Goal: Information Seeking & Learning: Find specific fact

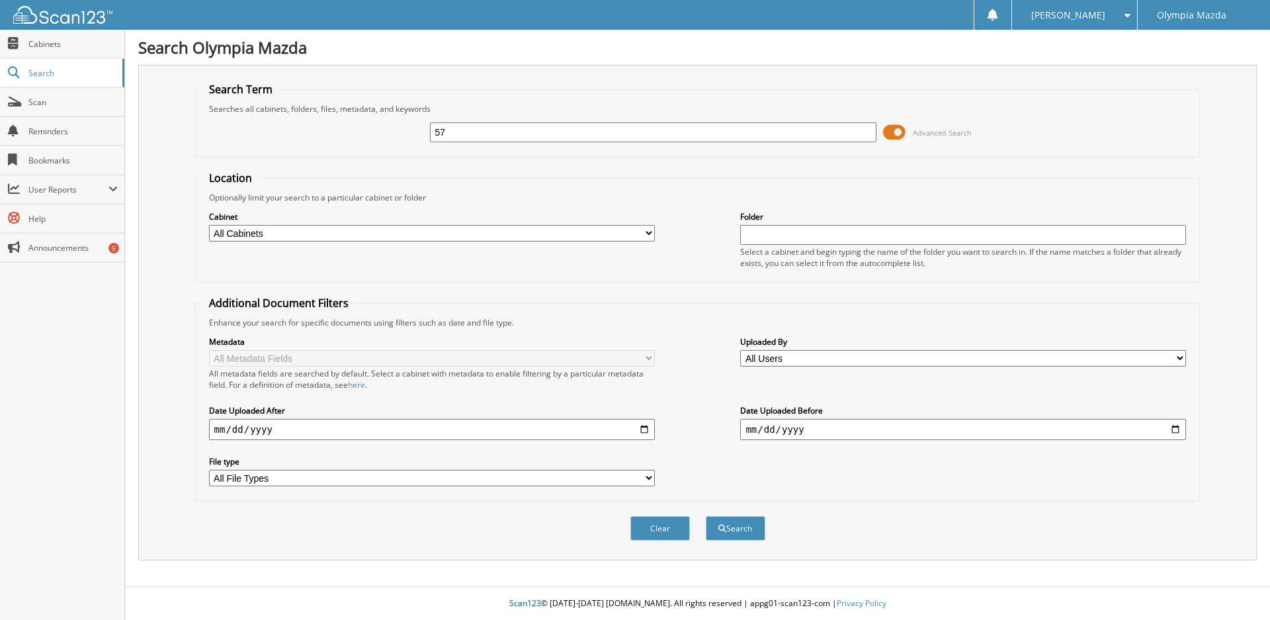
type input "5"
type input "54805"
click at [706, 516] on button "Search" at bounding box center [736, 528] width 60 height 24
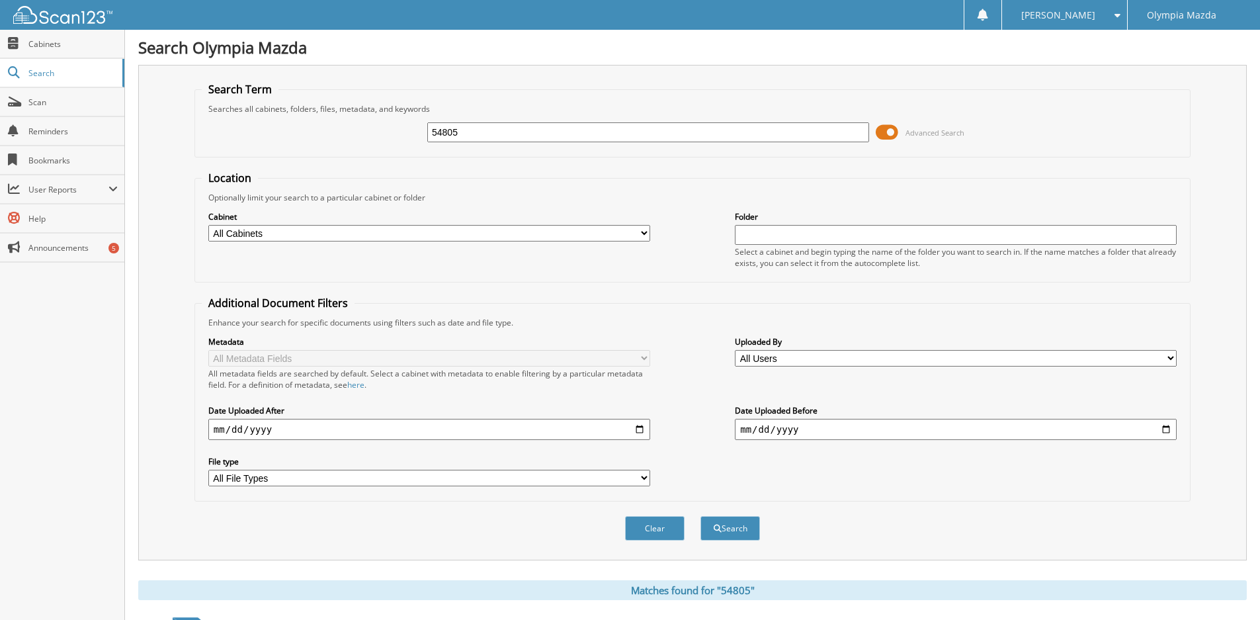
scroll to position [171, 0]
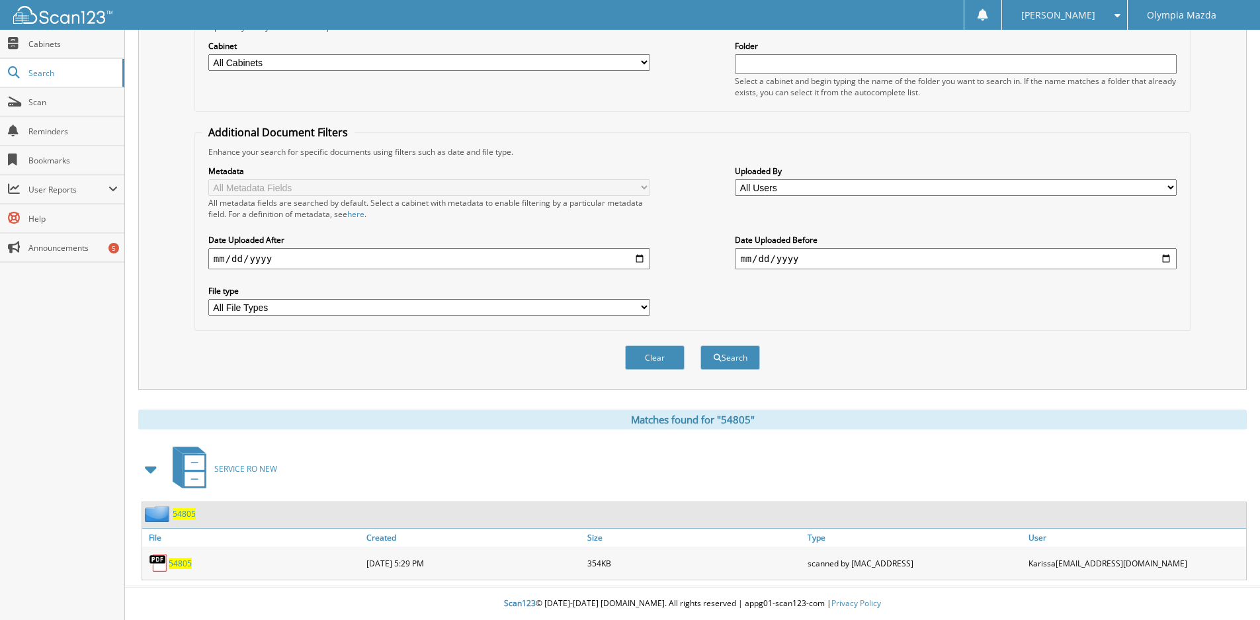
click at [187, 513] on span "54805" at bounding box center [184, 513] width 23 height 11
